Goal: Information Seeking & Learning: Learn about a topic

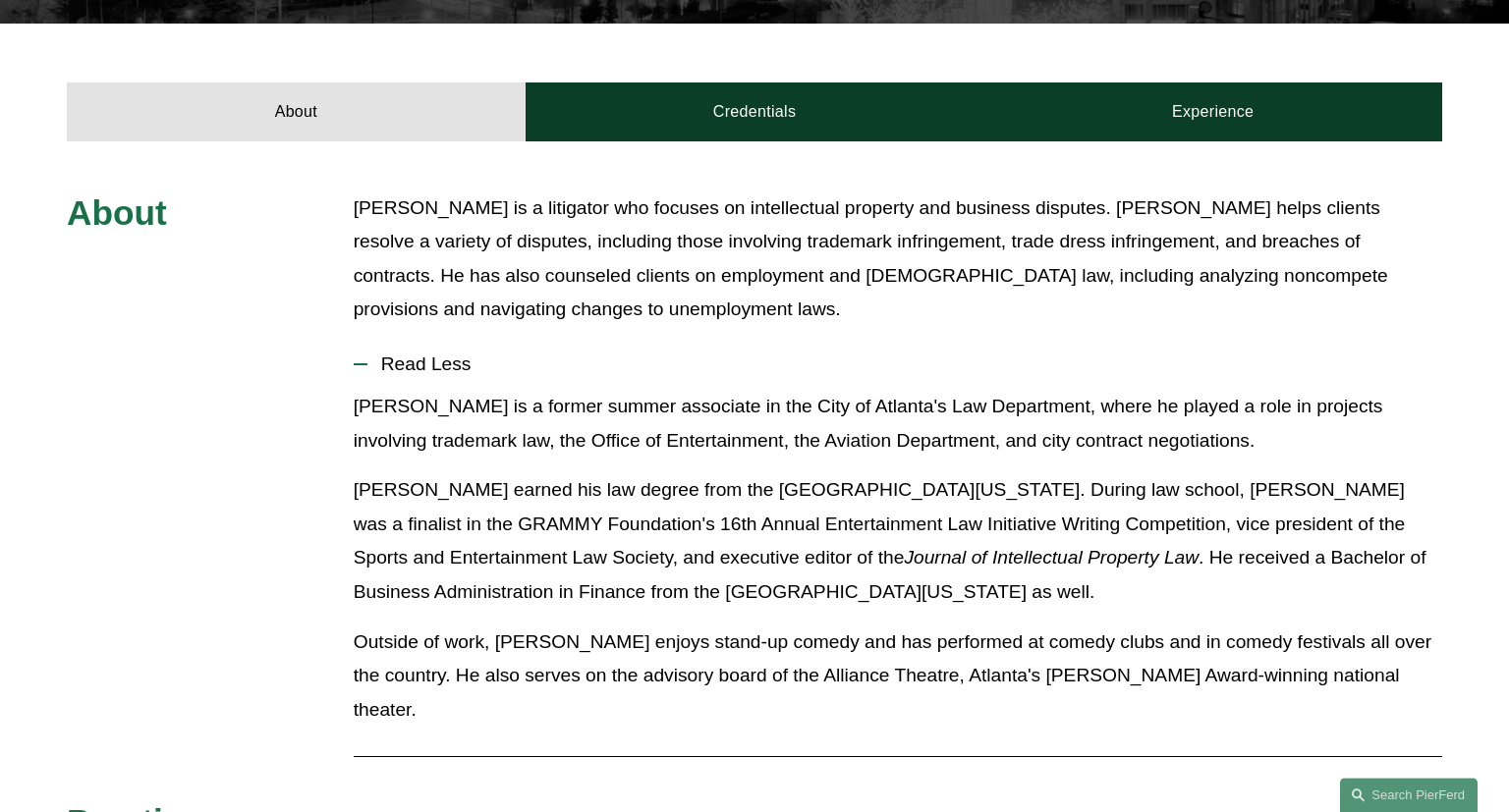
scroll to position [726, 0]
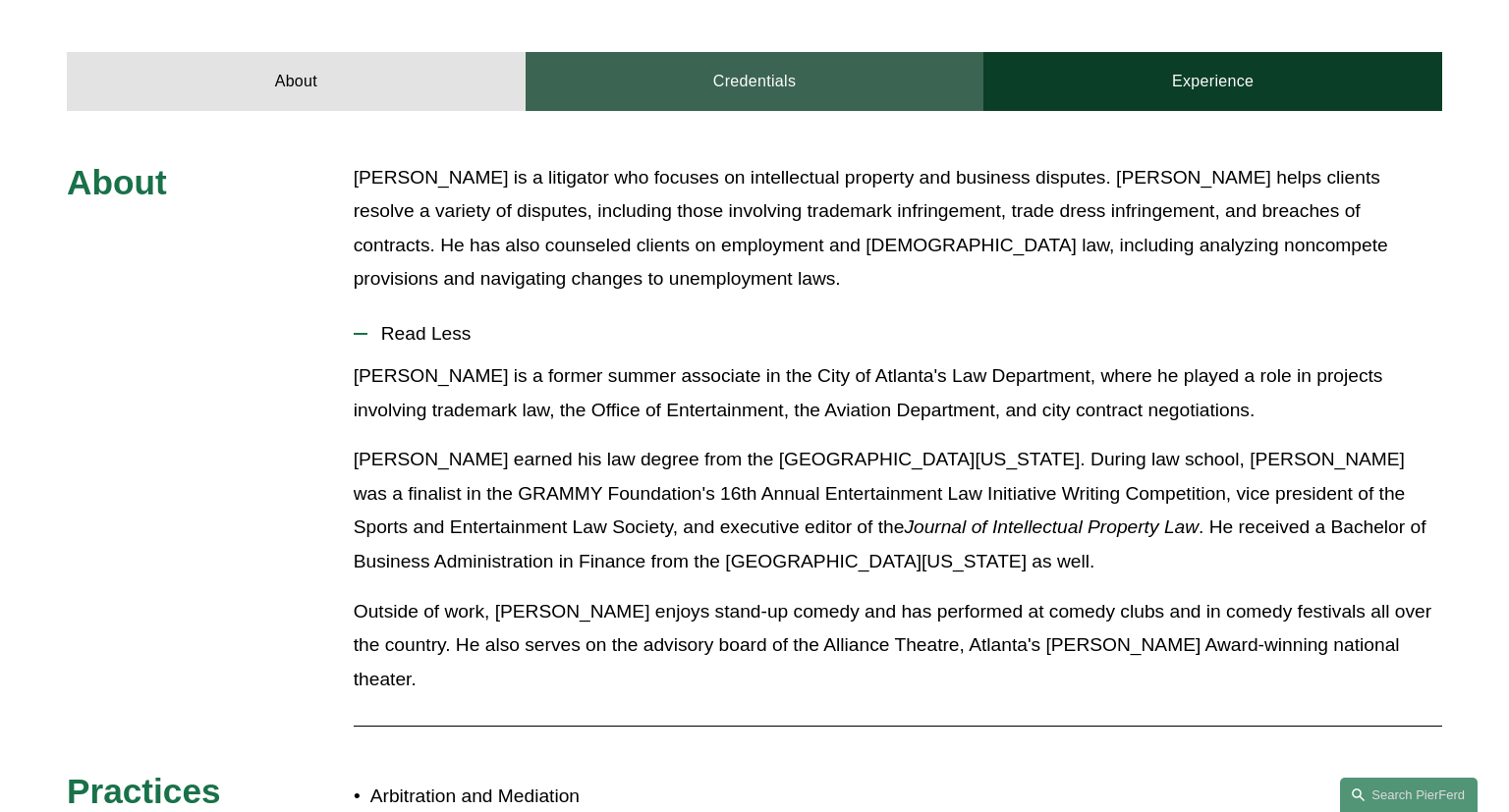
click at [733, 52] on link "Credentials" at bounding box center [754, 81] width 459 height 59
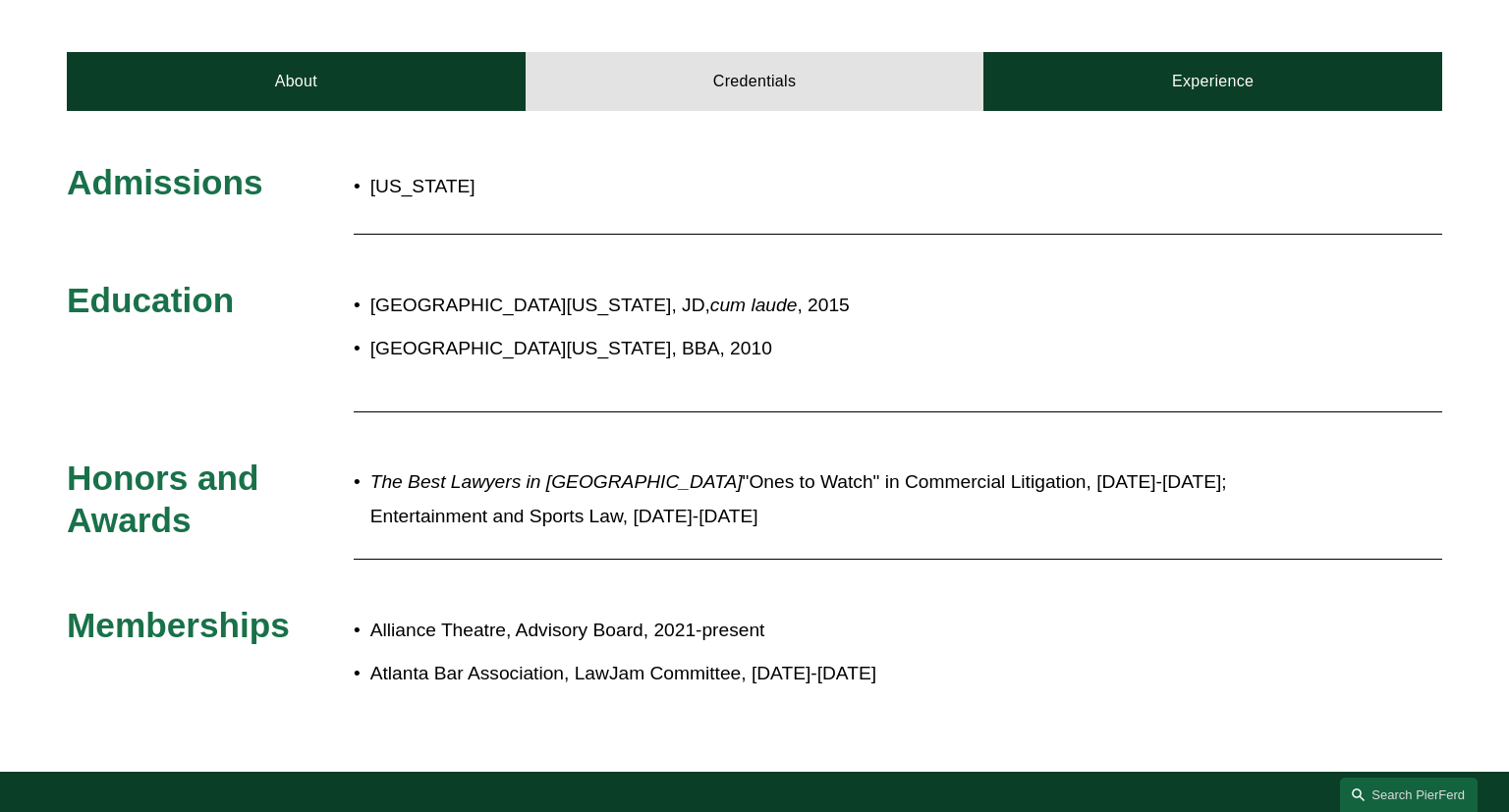
click at [703, 289] on p "[GEOGRAPHIC_DATA][US_STATE], JD, cum laude , 2015" at bounding box center [820, 305] width 900 height 34
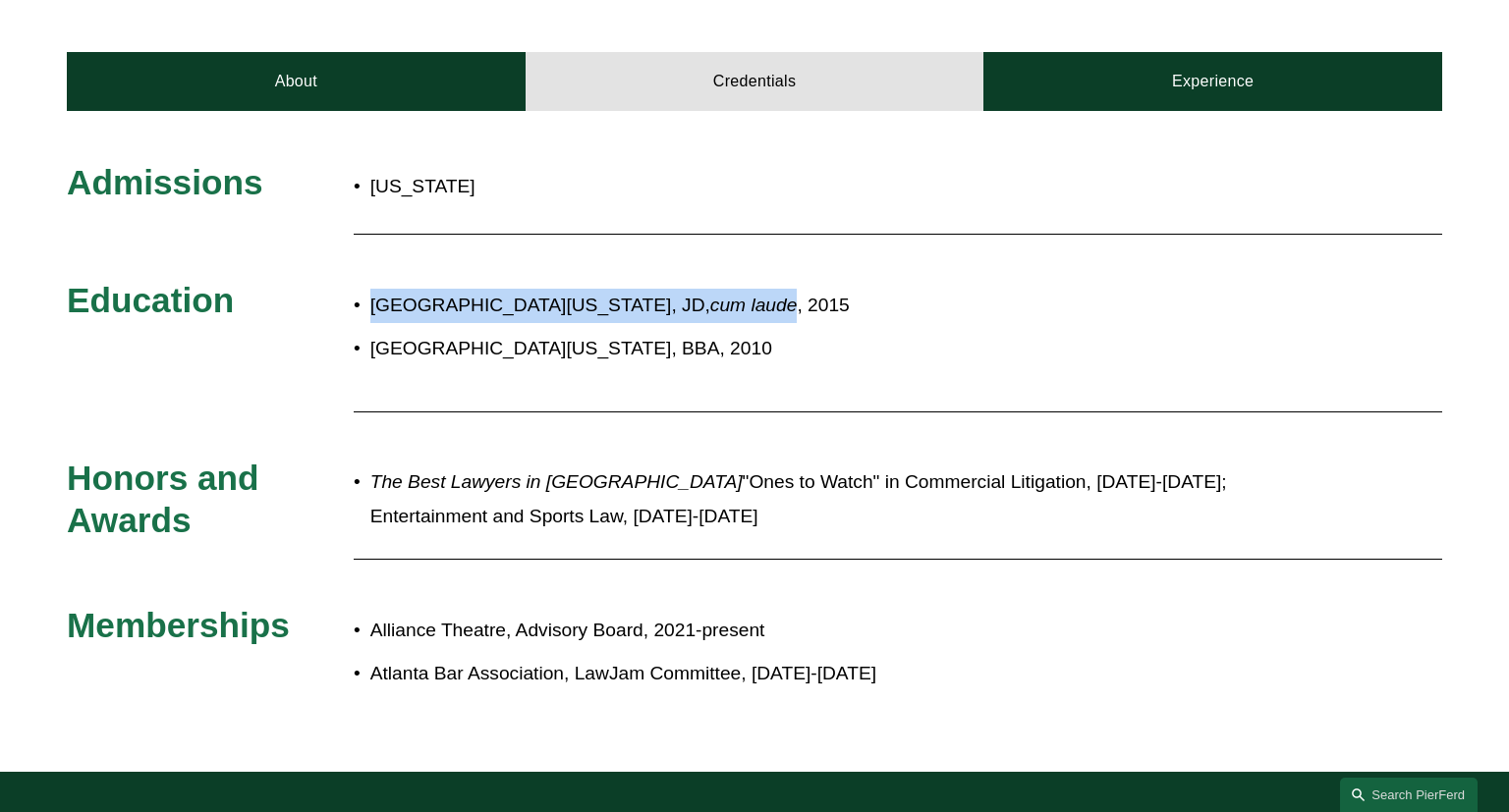
click at [703, 289] on p "[GEOGRAPHIC_DATA][US_STATE], JD, cum laude , 2015" at bounding box center [820, 305] width 900 height 34
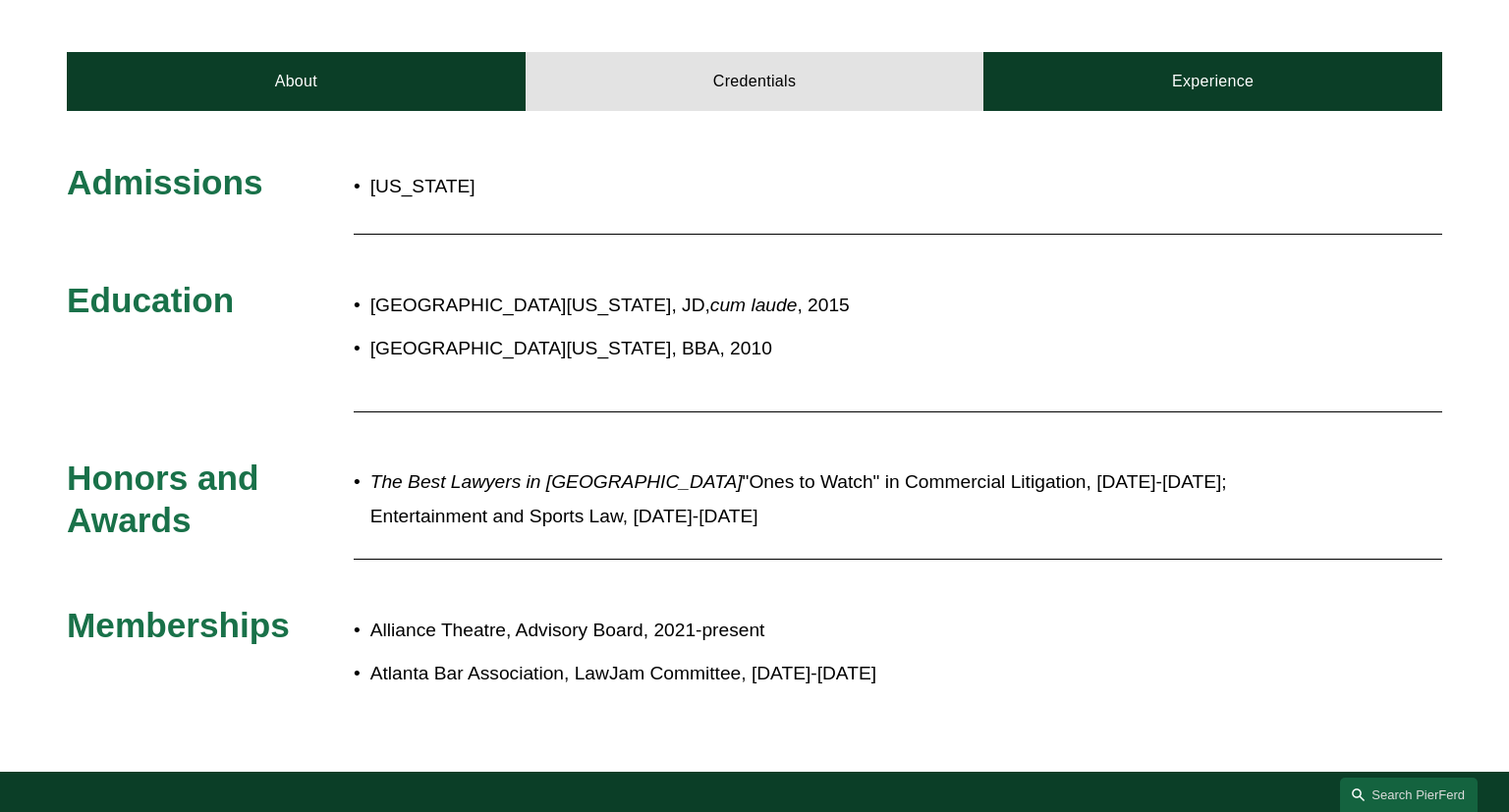
click at [626, 332] on p "[GEOGRAPHIC_DATA][US_STATE], BBA, 2010" at bounding box center [820, 349] width 900 height 34
click at [898, 349] on div "[GEOGRAPHIC_DATA][US_STATE], JD, cum laude , 2015 [GEOGRAPHIC_DATA][US_STATE], …" at bounding box center [811, 338] width 917 height 118
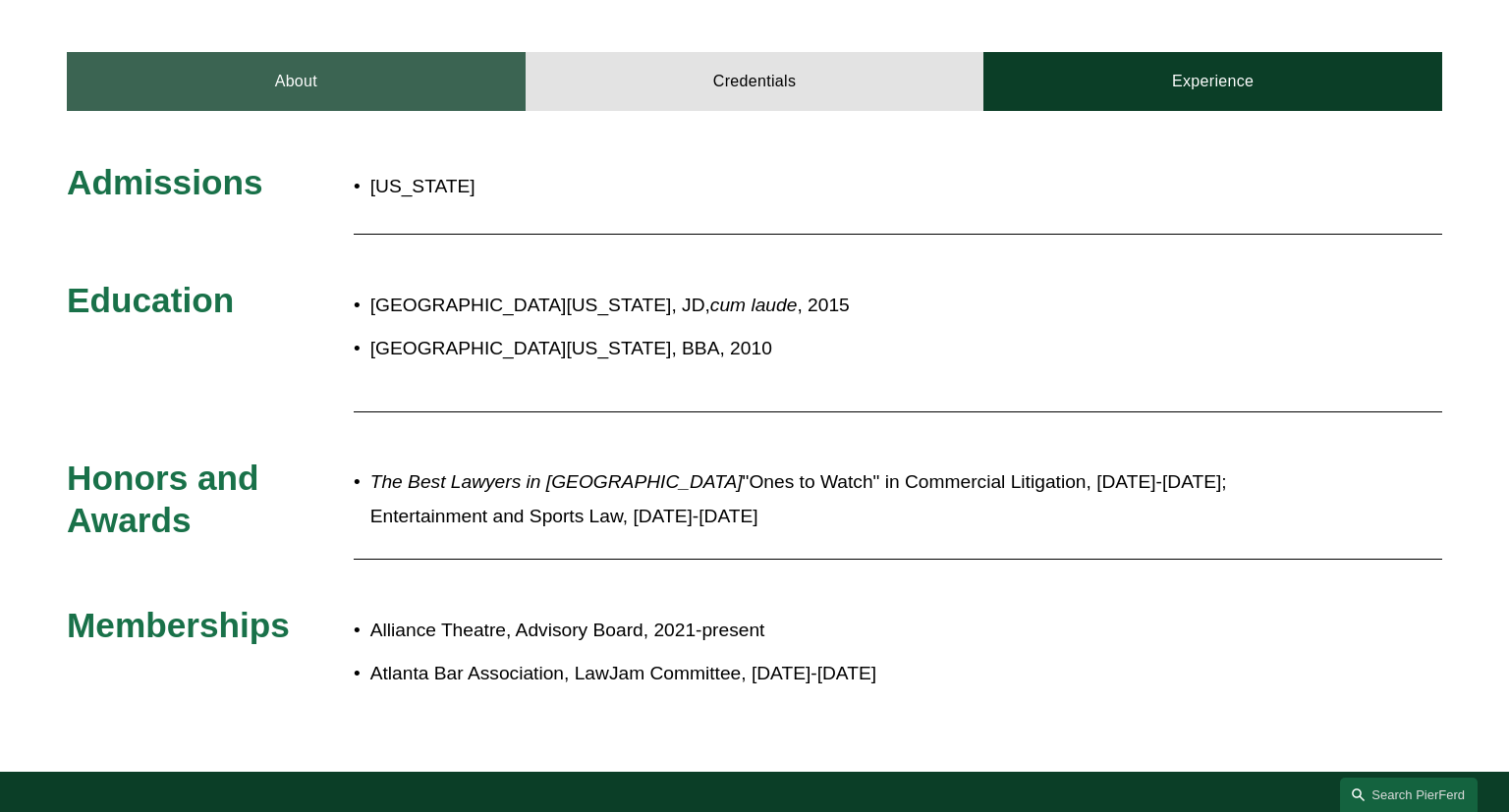
click at [415, 61] on link "About" at bounding box center [296, 81] width 459 height 59
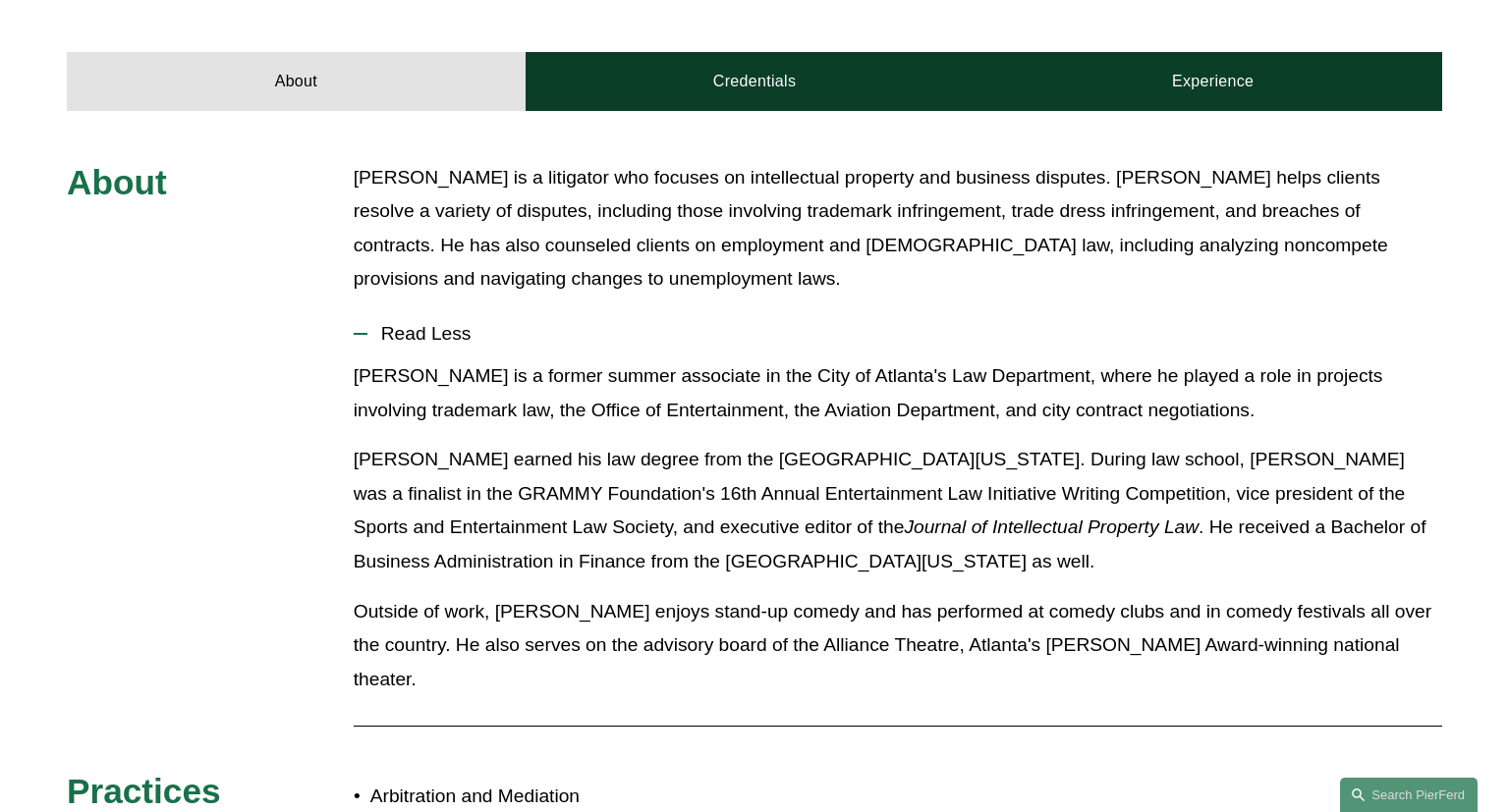
click at [863, 195] on p "[PERSON_NAME] is a litigator who focuses on intellectual property and business …" at bounding box center [898, 229] width 1089 height 135
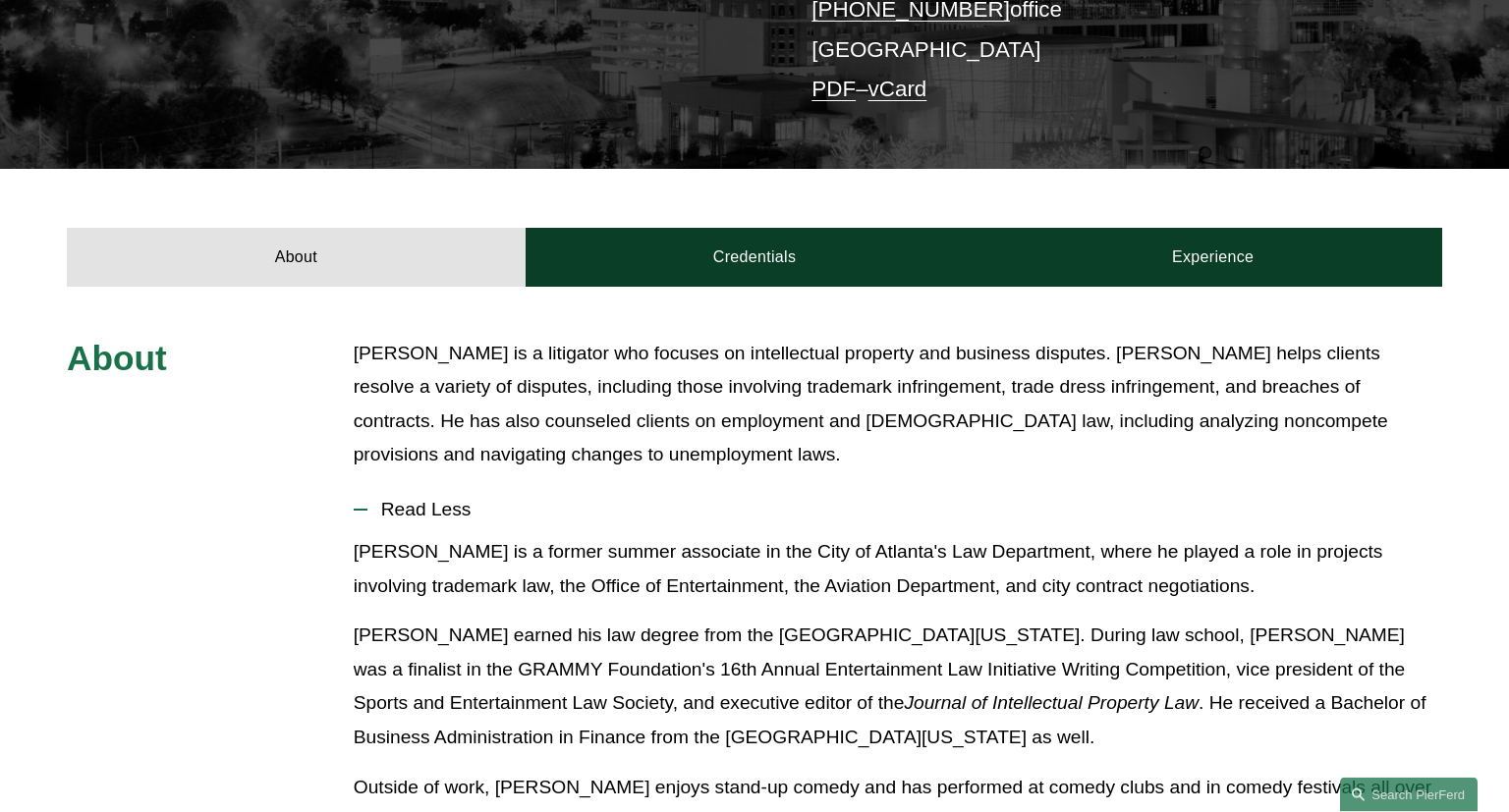
scroll to position [569, 0]
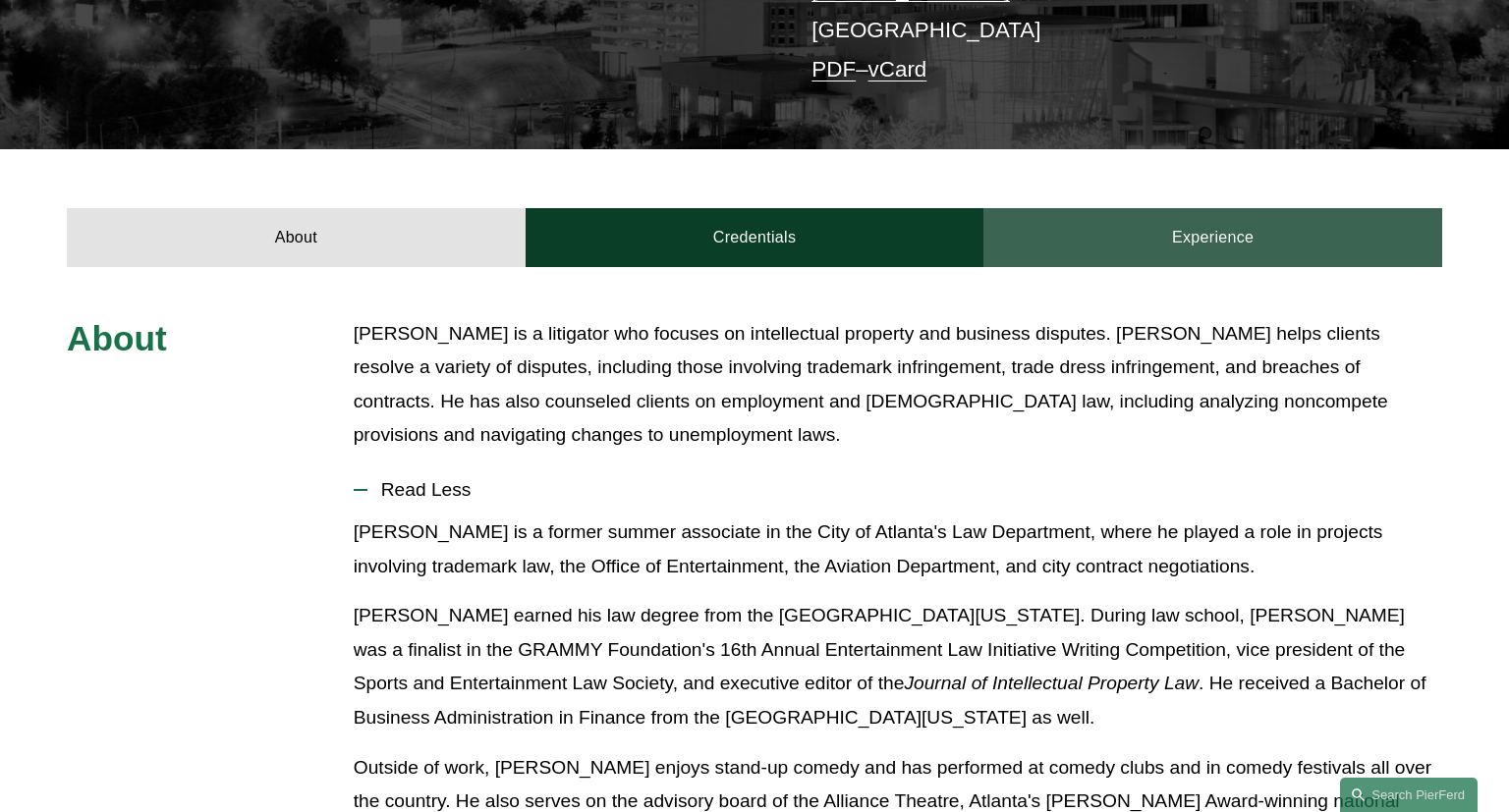
click at [1205, 208] on link "Experience" at bounding box center [1212, 238] width 459 height 59
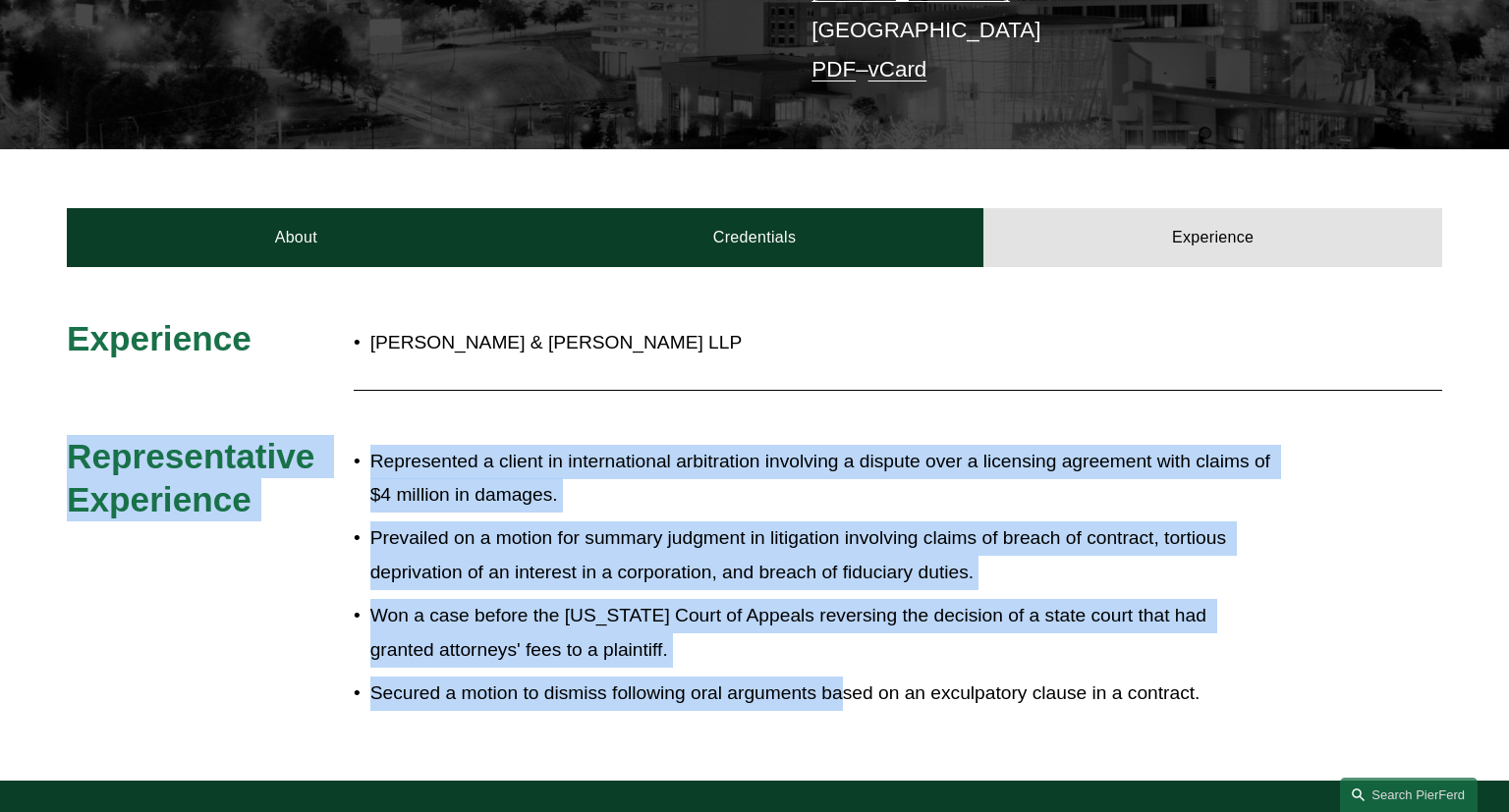
drag, startPoint x: 764, startPoint y: 348, endPoint x: 889, endPoint y: 693, distance: 366.9
click at [889, 693] on div "Experience [PERSON_NAME] & [PERSON_NAME] LLP Representative Experience Represen…" at bounding box center [754, 523] width 1509 height 413
click at [889, 693] on div "Represented a client in international arbitration involving a dispute over a li…" at bounding box center [811, 582] width 917 height 296
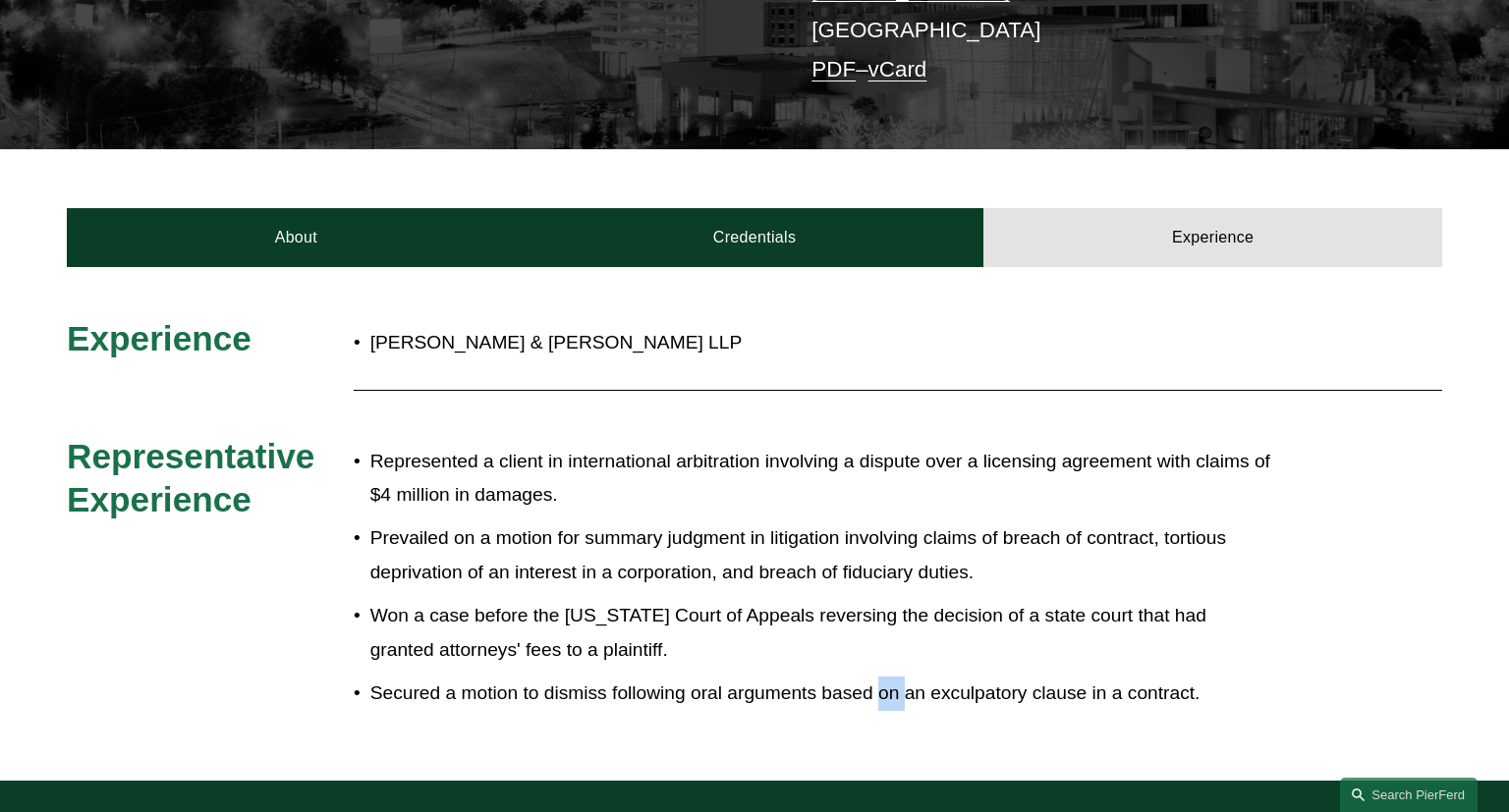
click at [889, 693] on div "Represented a client in international arbitration involving a dispute over a li…" at bounding box center [811, 582] width 917 height 296
click at [792, 521] on p "Prevailed on a motion for summary judgment in litigation involving claims of br…" at bounding box center [820, 555] width 900 height 68
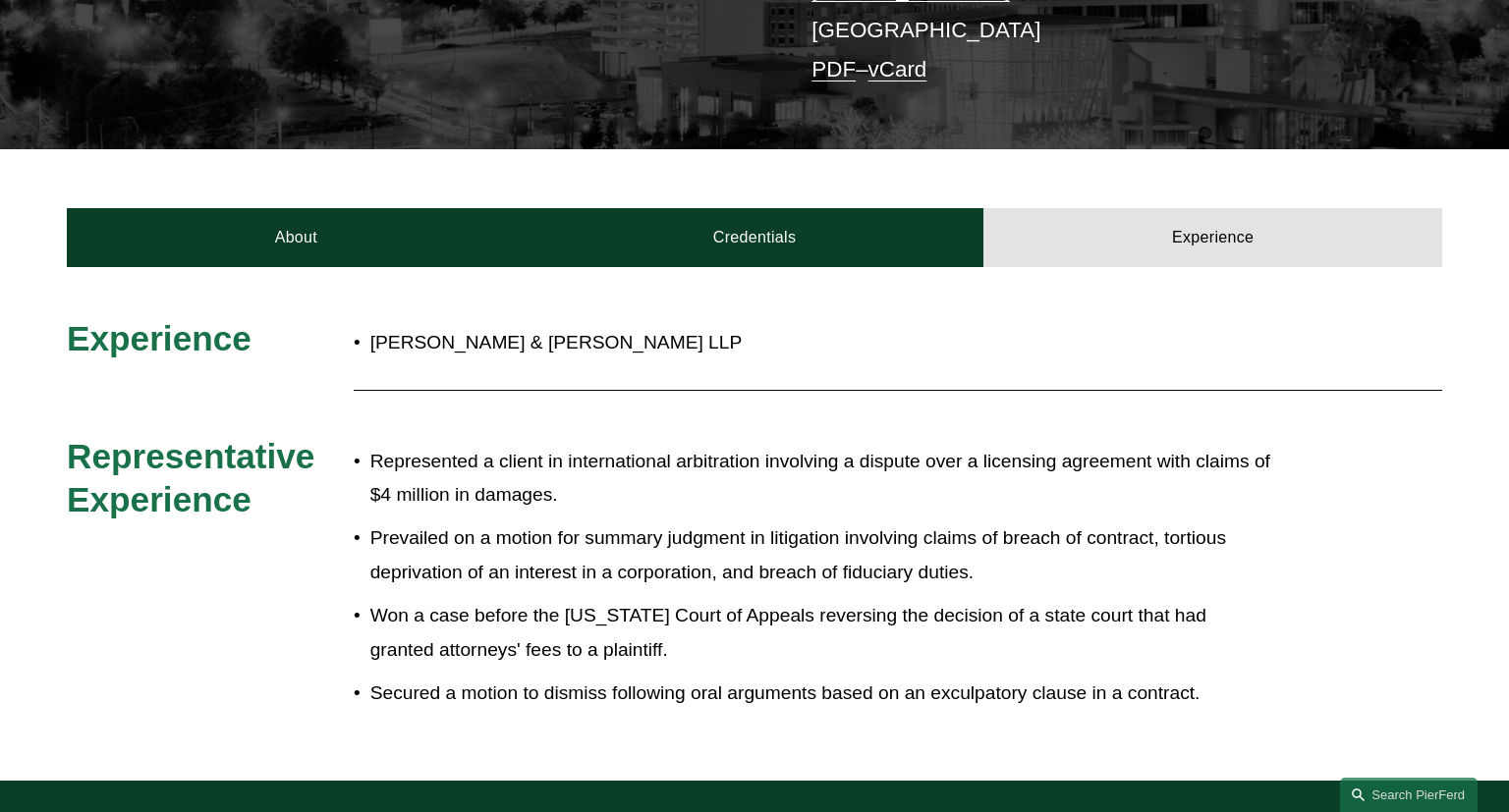
click at [772, 403] on div "Experience [PERSON_NAME] & [PERSON_NAME] LLP Representative Experience Represen…" at bounding box center [754, 523] width 1509 height 413
click at [771, 522] on p "Prevailed on a motion for summary judgment in litigation involving claims of br…" at bounding box center [820, 555] width 900 height 68
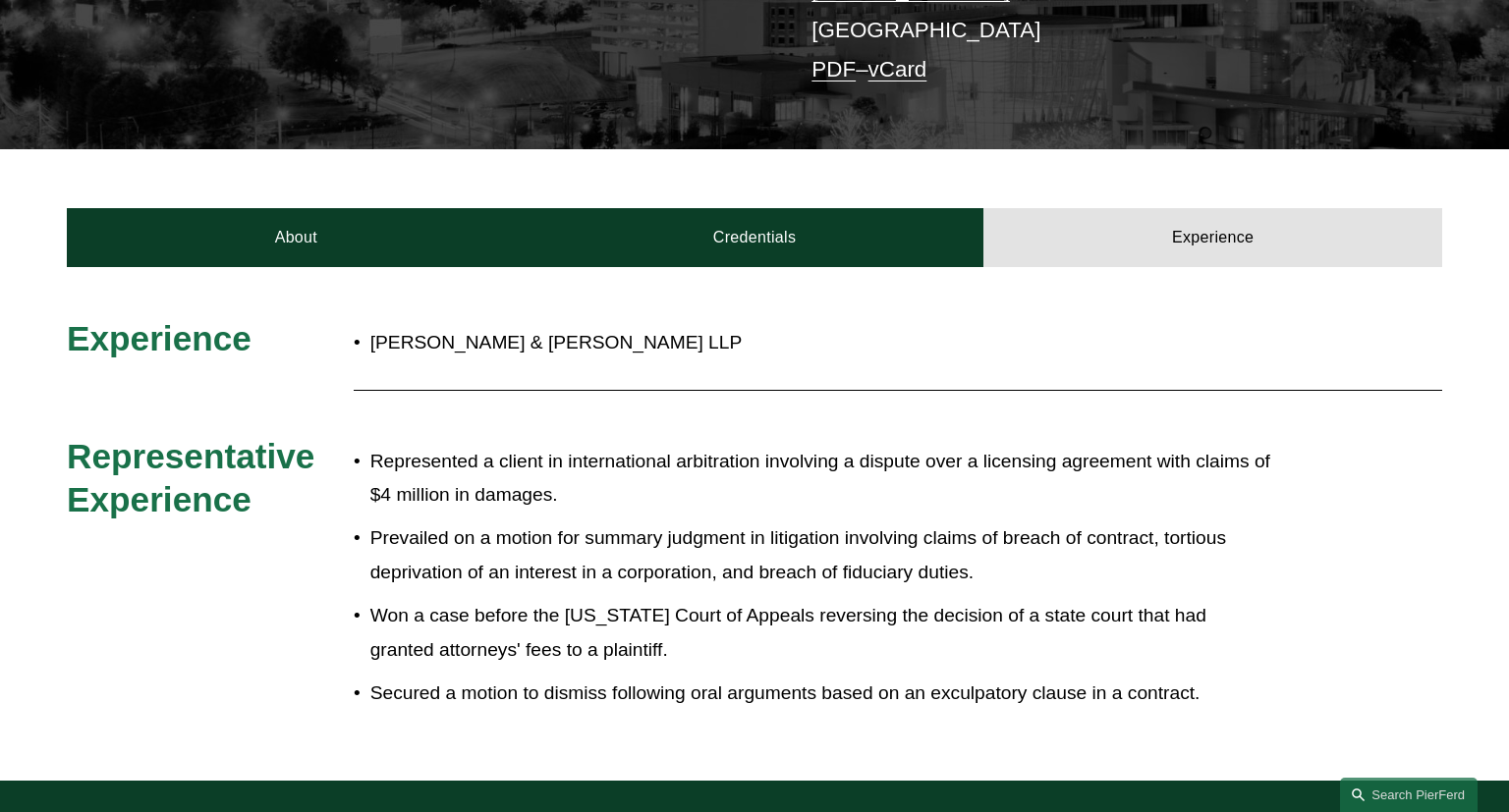
click at [771, 522] on p "Prevailed on a motion for summary judgment in litigation involving claims of br…" at bounding box center [820, 555] width 900 height 68
click at [780, 599] on p "Won a case before the [US_STATE] Court of Appeals reversing the decision of a s…" at bounding box center [820, 632] width 900 height 68
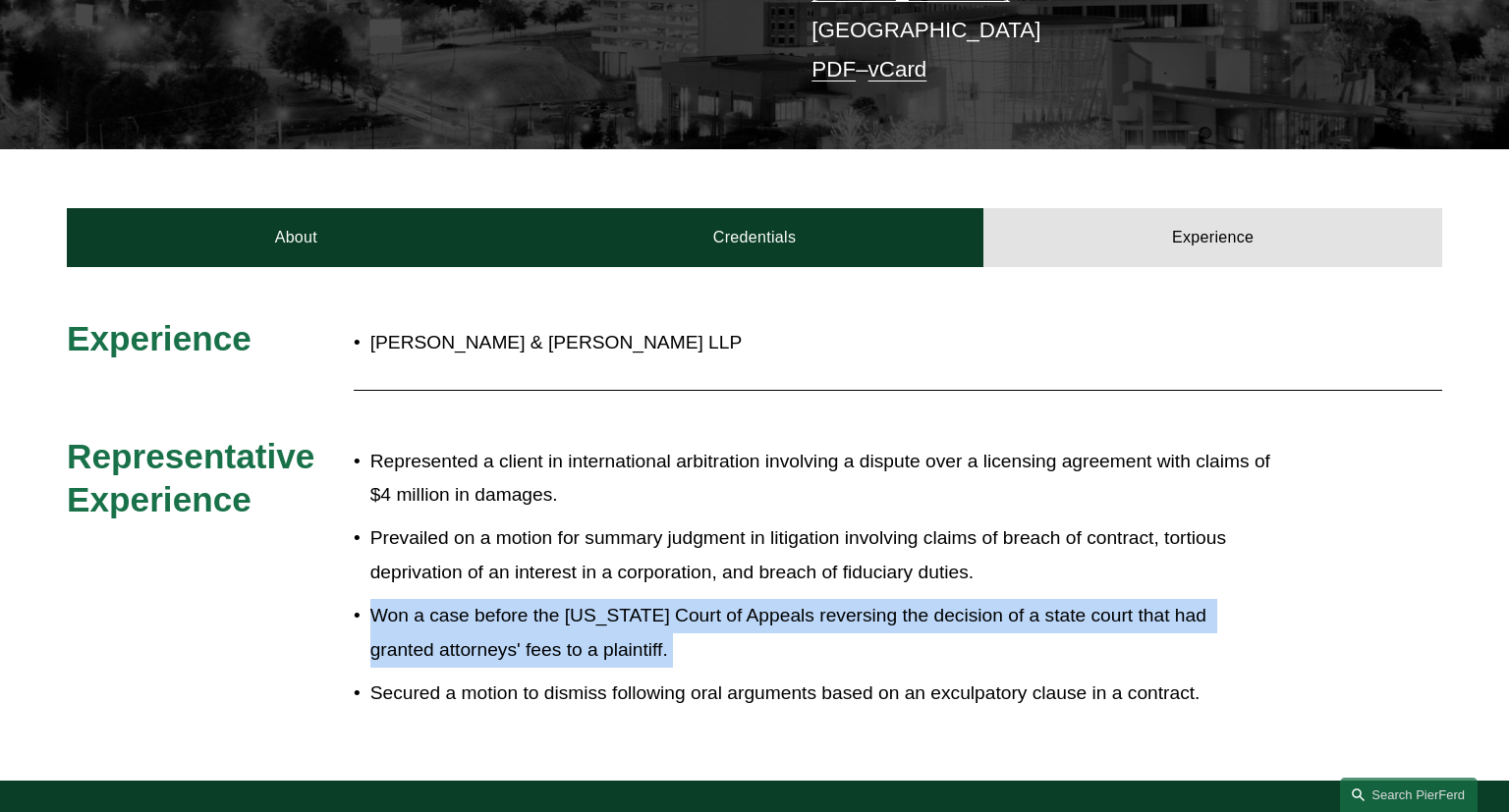
drag, startPoint x: 780, startPoint y: 599, endPoint x: 804, endPoint y: 666, distance: 71.2
click at [804, 666] on ul "Represented a client in international arbitration involving a dispute over a li…" at bounding box center [811, 577] width 917 height 266
click at [804, 677] on p "Secured a motion to dismiss following oral arguments based on an exculpatory cl…" at bounding box center [820, 693] width 900 height 34
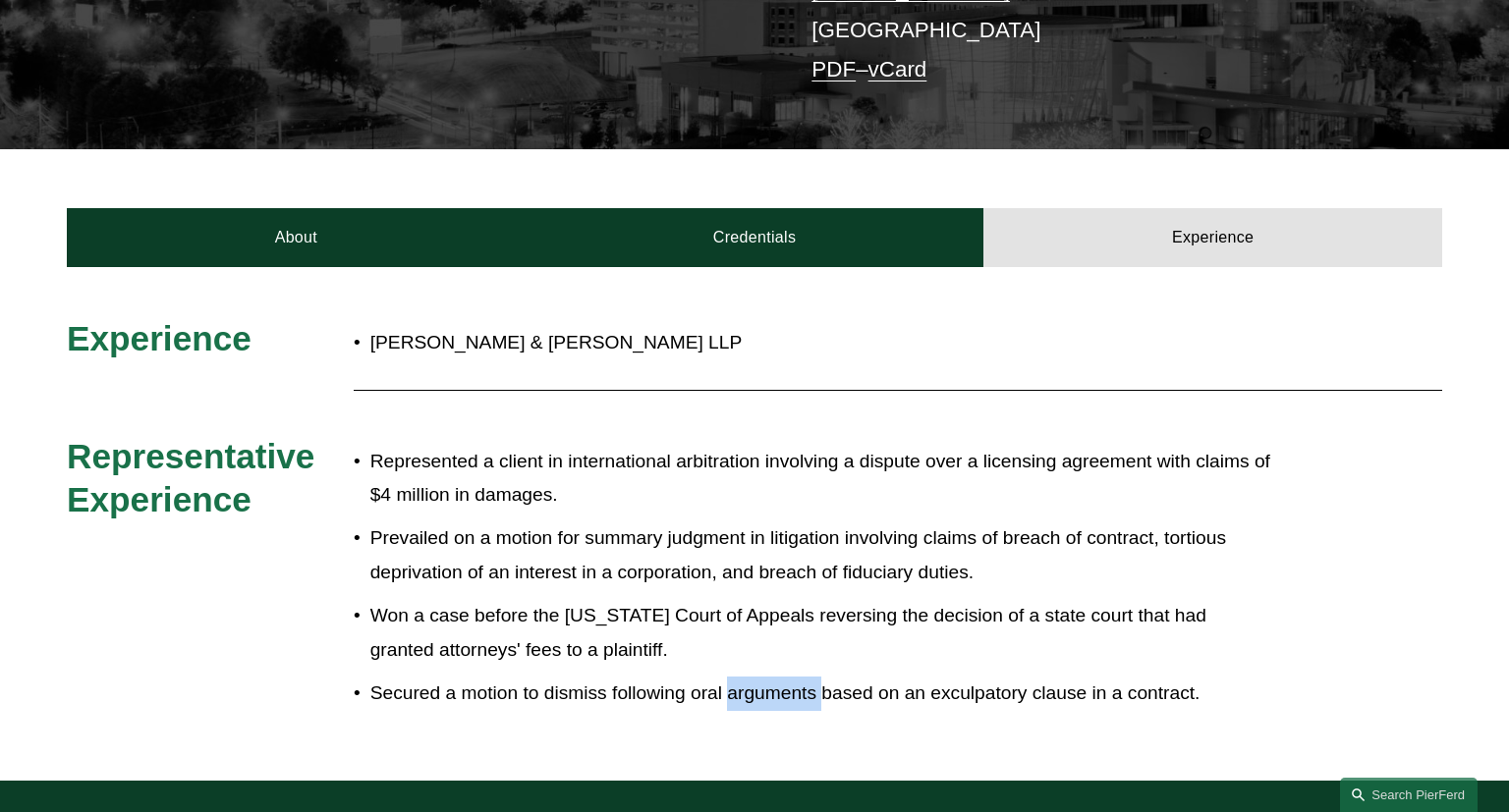
click at [804, 677] on p "Secured a motion to dismiss following oral arguments based on an exculpatory cl…" at bounding box center [820, 693] width 900 height 34
click at [811, 599] on p "Won a case before the [US_STATE] Court of Appeals reversing the decision of a s…" at bounding box center [820, 632] width 900 height 68
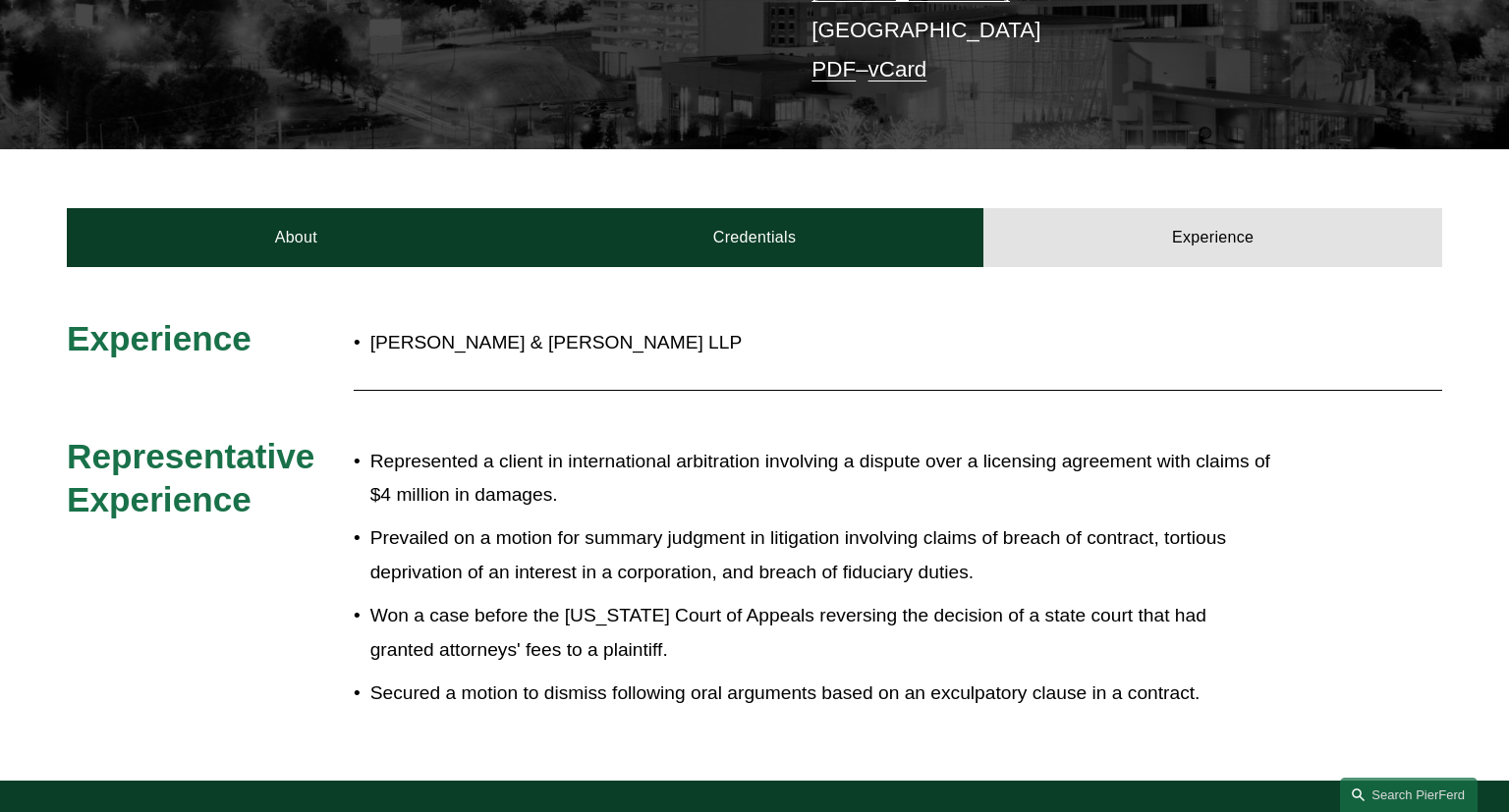
click at [792, 547] on p "Prevailed on a motion for summary judgment in litigation involving claims of br…" at bounding box center [820, 555] width 900 height 68
click at [770, 445] on p "Represented a client in international arbitration involving a dispute over a li…" at bounding box center [820, 478] width 900 height 68
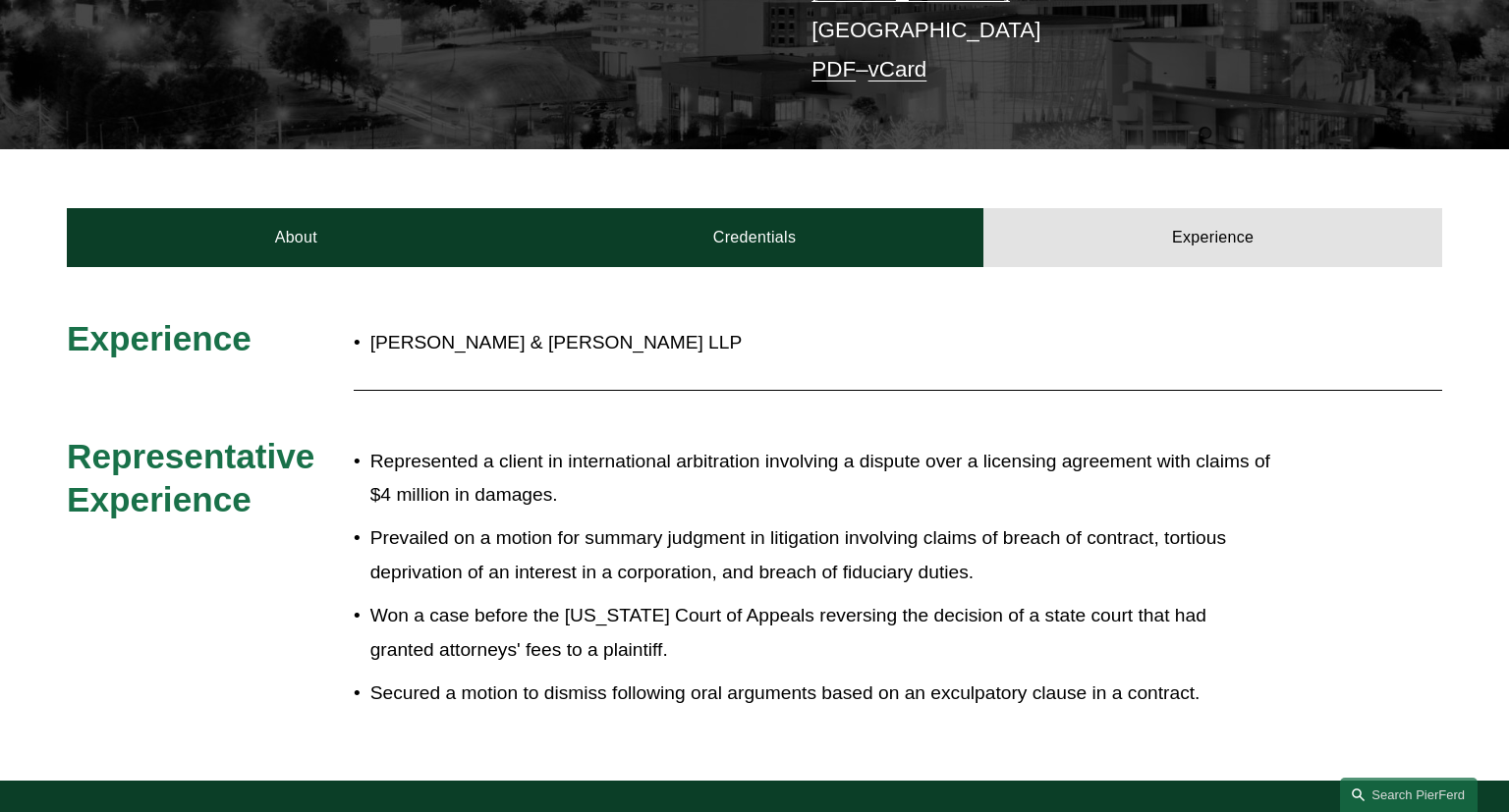
click at [770, 445] on p "Represented a client in international arbitration involving a dispute over a li…" at bounding box center [820, 478] width 900 height 68
click at [802, 521] on p "Prevailed on a motion for summary judgment in litigation involving claims of br…" at bounding box center [820, 555] width 900 height 68
click at [816, 599] on p "Won a case before the [US_STATE] Court of Appeals reversing the decision of a s…" at bounding box center [820, 632] width 900 height 68
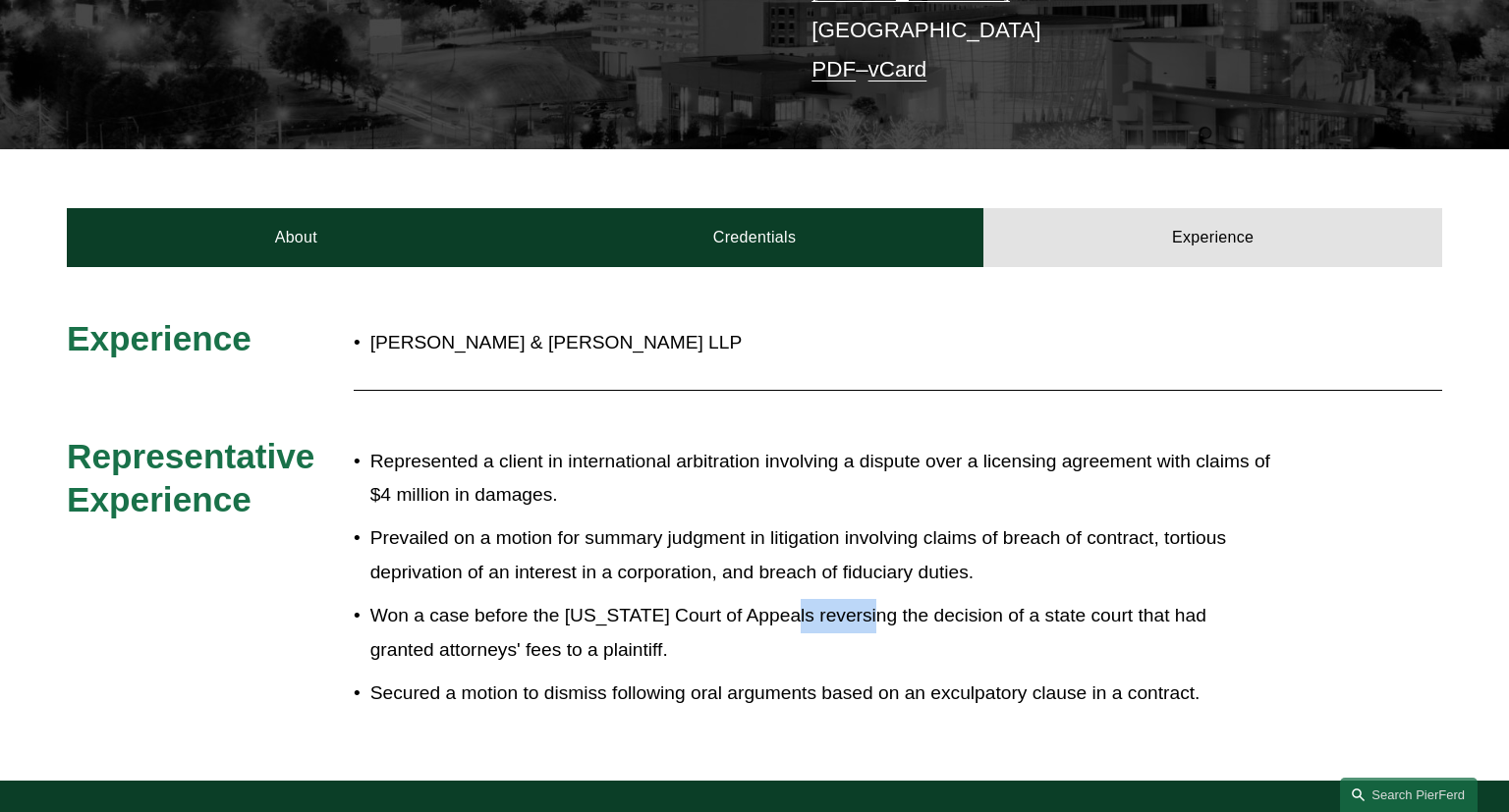
click at [816, 599] on p "Won a case before the [US_STATE] Court of Appeals reversing the decision of a s…" at bounding box center [820, 632] width 900 height 68
click at [839, 685] on div "Represented a client in international arbitration involving a dispute over a li…" at bounding box center [811, 577] width 917 height 285
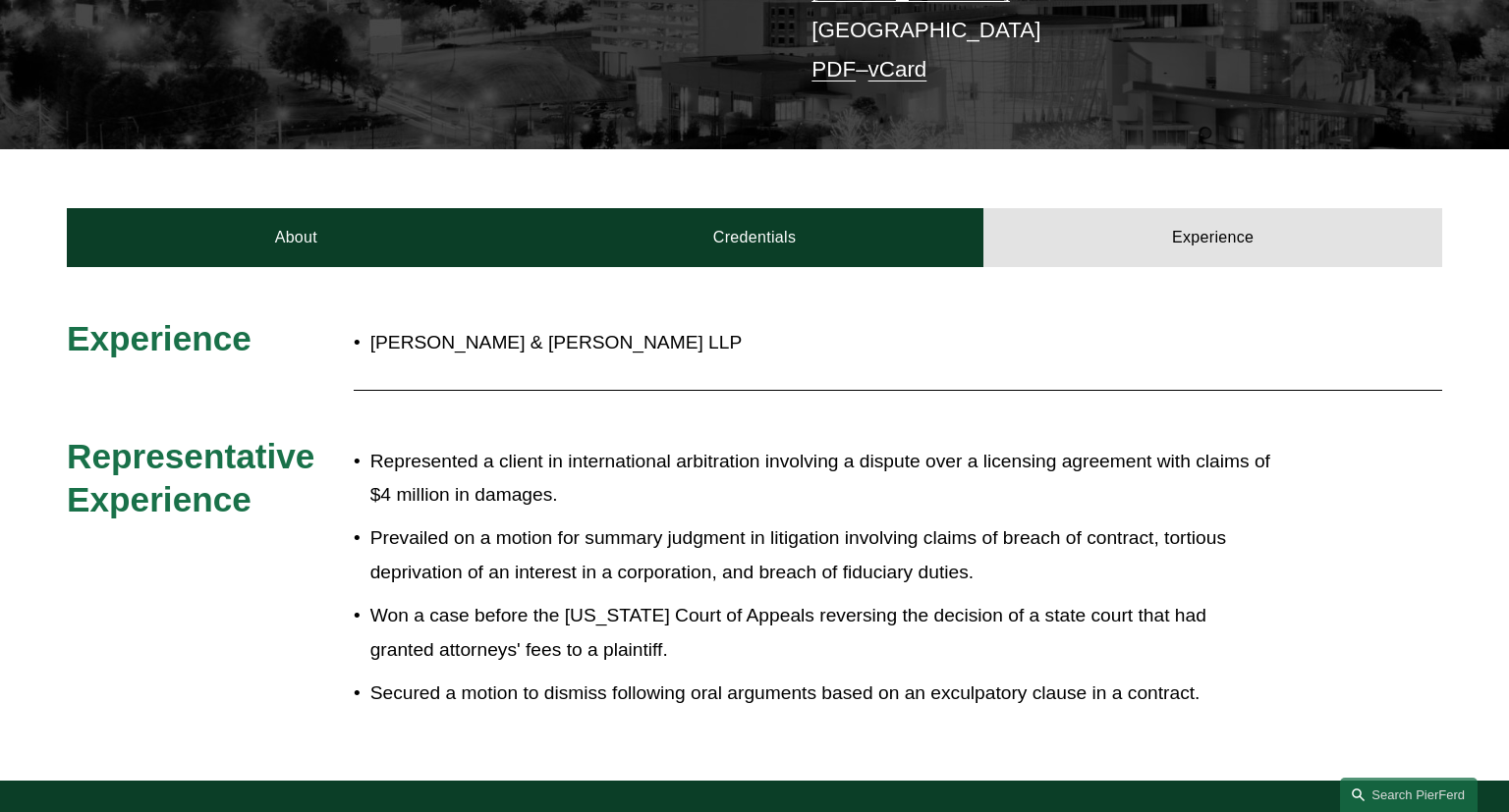
click at [800, 677] on p "Secured a motion to dismiss following oral arguments based on an exculpatory cl…" at bounding box center [820, 693] width 900 height 34
click at [798, 599] on p "Won a case before the [US_STATE] Court of Appeals reversing the decision of a s…" at bounding box center [820, 632] width 900 height 68
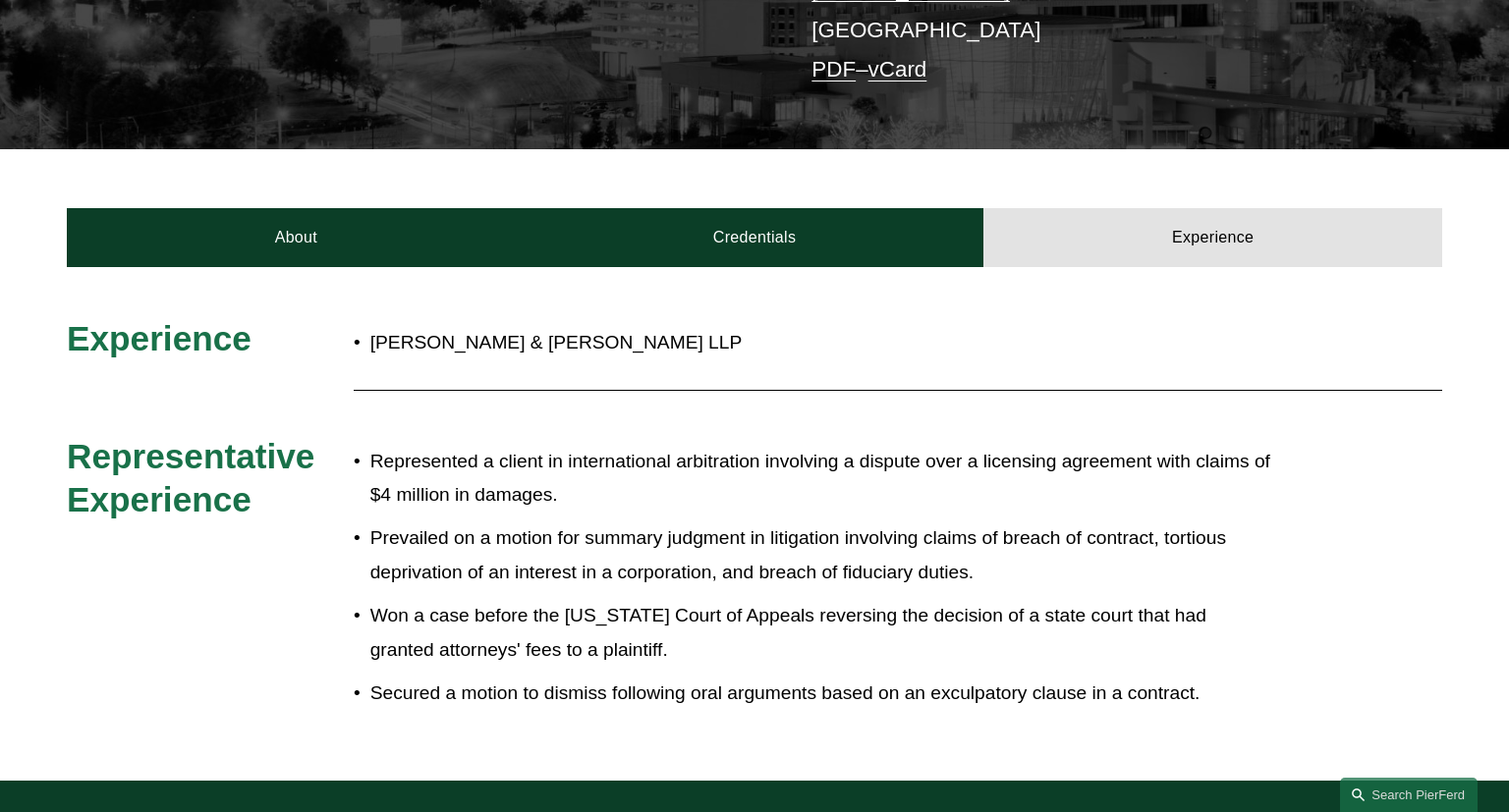
click at [798, 599] on p "Won a case before the [US_STATE] Court of Appeals reversing the decision of a s…" at bounding box center [820, 632] width 900 height 68
click at [788, 534] on p "Prevailed on a motion for summary judgment in litigation involving claims of br…" at bounding box center [820, 555] width 900 height 68
click at [751, 445] on p "Represented a client in international arbitration involving a dispute over a li…" at bounding box center [820, 478] width 900 height 68
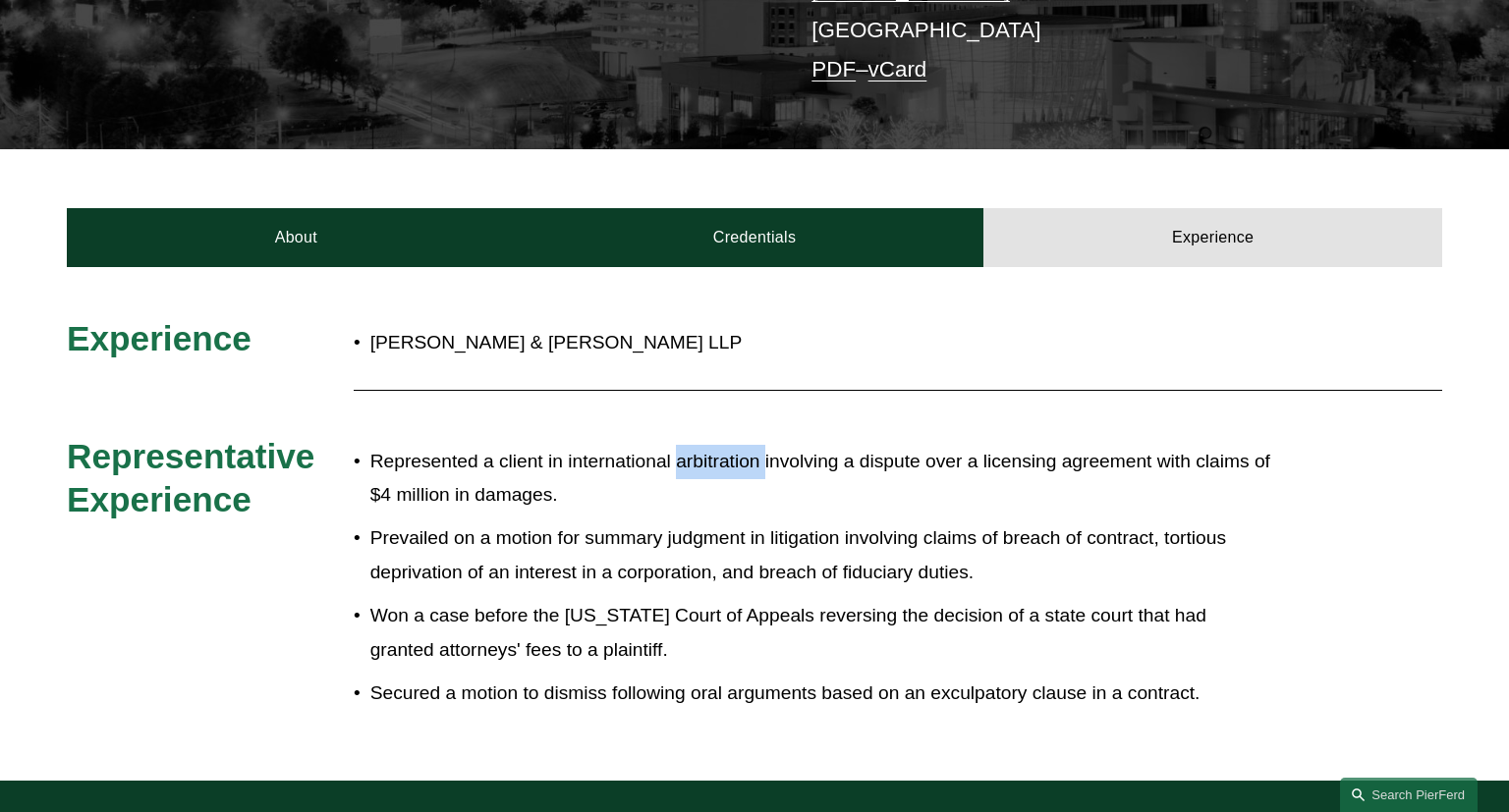
click at [751, 445] on p "Represented a client in international arbitration involving a dispute over a li…" at bounding box center [820, 478] width 900 height 68
click at [769, 468] on p "Represented a client in international arbitration involving a dispute over a li…" at bounding box center [820, 478] width 900 height 68
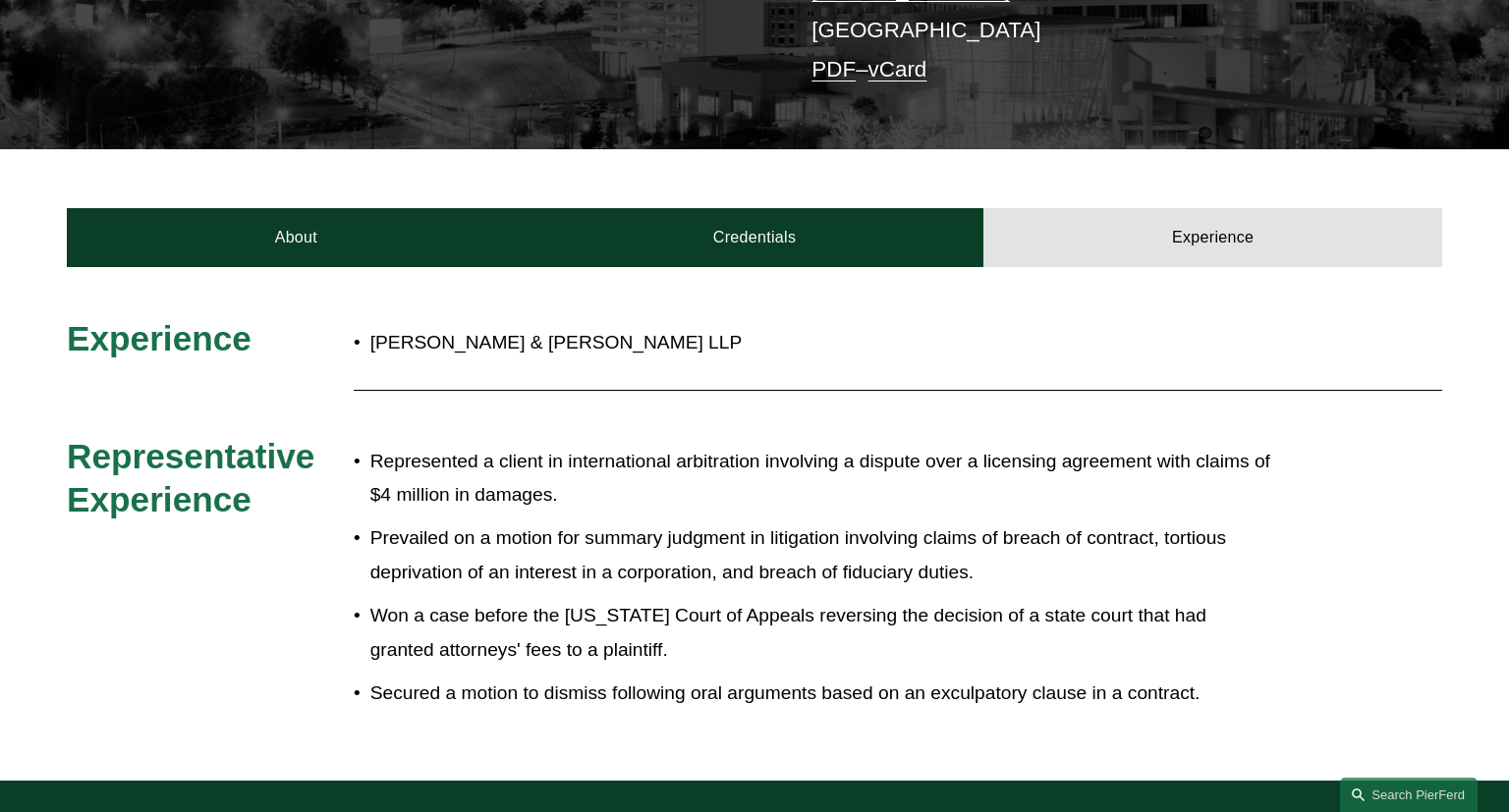
click at [784, 535] on p "Prevailed on a motion for summary judgment in litigation involving claims of br…" at bounding box center [820, 555] width 900 height 68
click at [796, 619] on p "Won a case before the [US_STATE] Court of Appeals reversing the decision of a s…" at bounding box center [820, 632] width 900 height 68
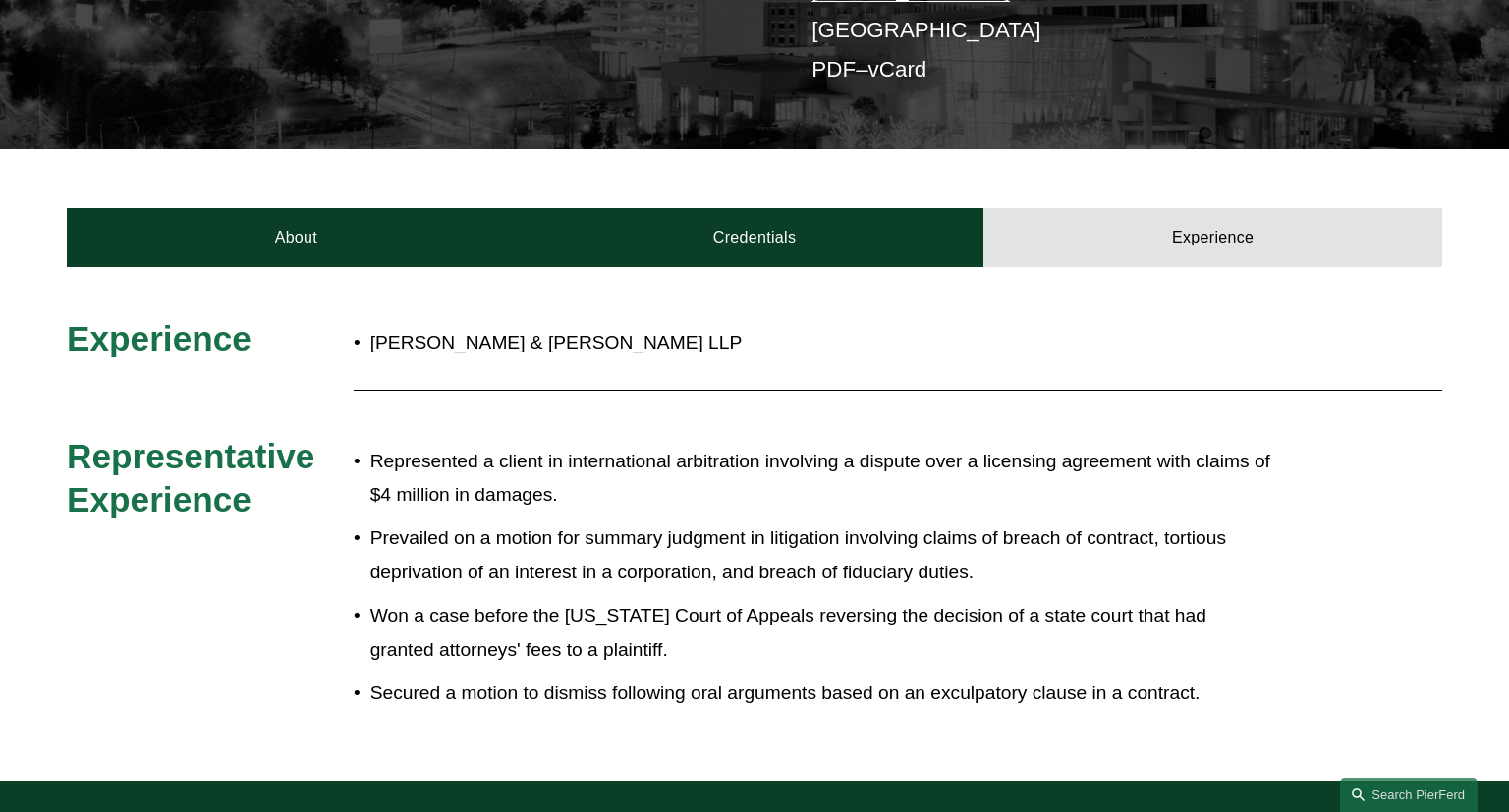
click at [796, 619] on p "Won a case before the [US_STATE] Court of Appeals reversing the decision of a s…" at bounding box center [820, 632] width 900 height 68
click at [804, 677] on p "Secured a motion to dismiss following oral arguments based on an exculpatory cl…" at bounding box center [820, 693] width 900 height 34
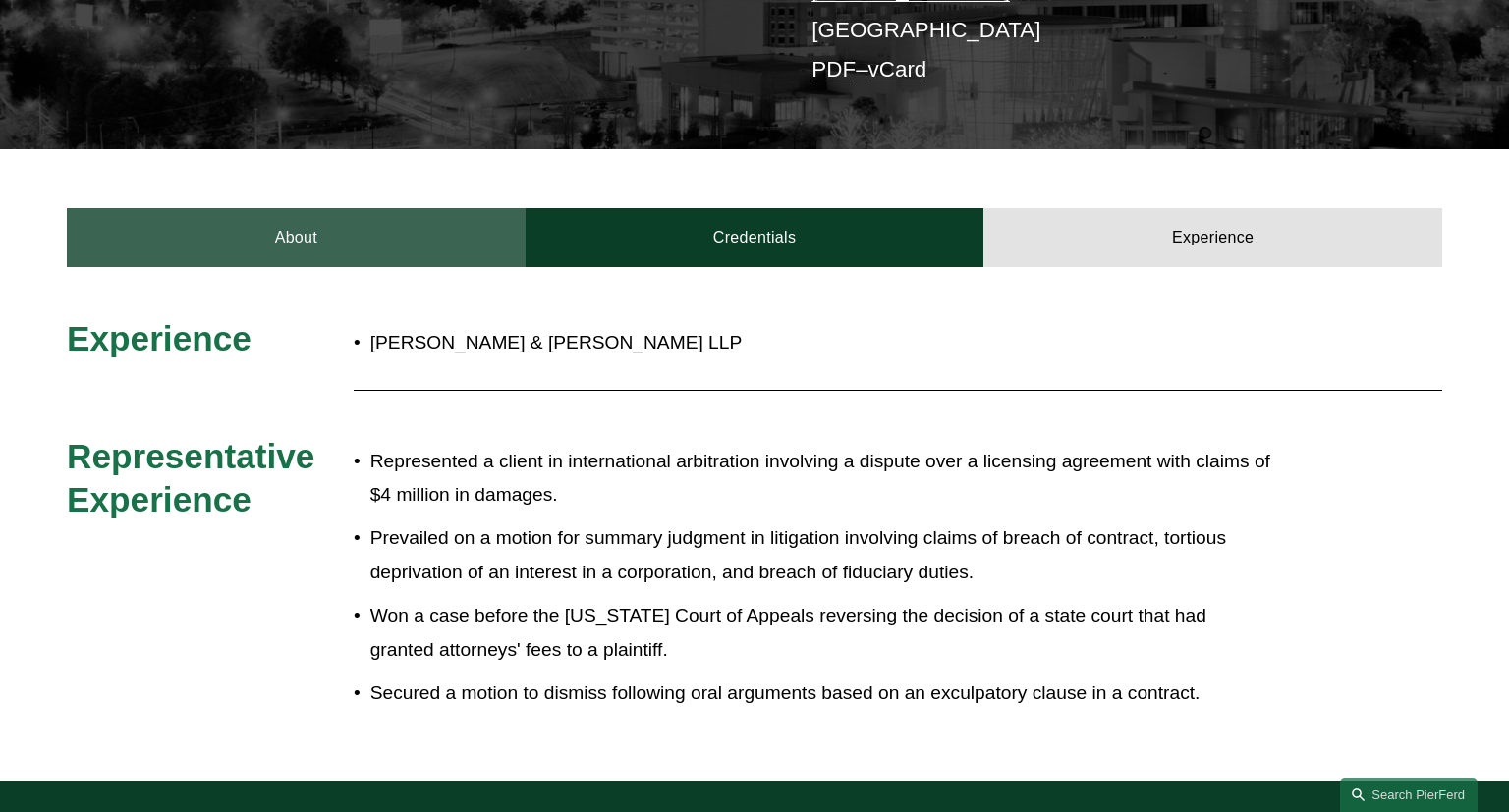
click at [375, 222] on link "About" at bounding box center [296, 238] width 459 height 59
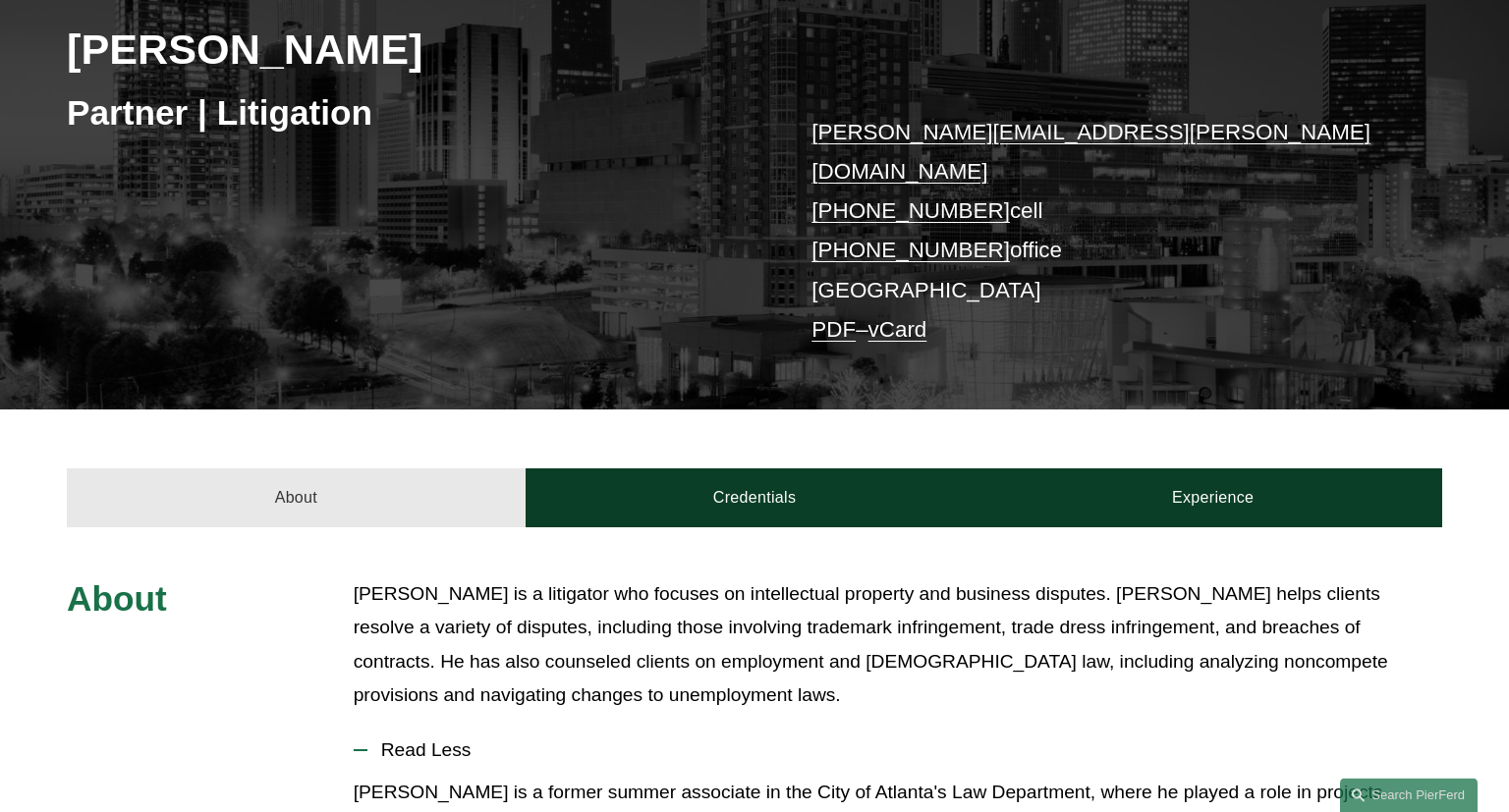
scroll to position [310, 0]
